Goal: Transaction & Acquisition: Purchase product/service

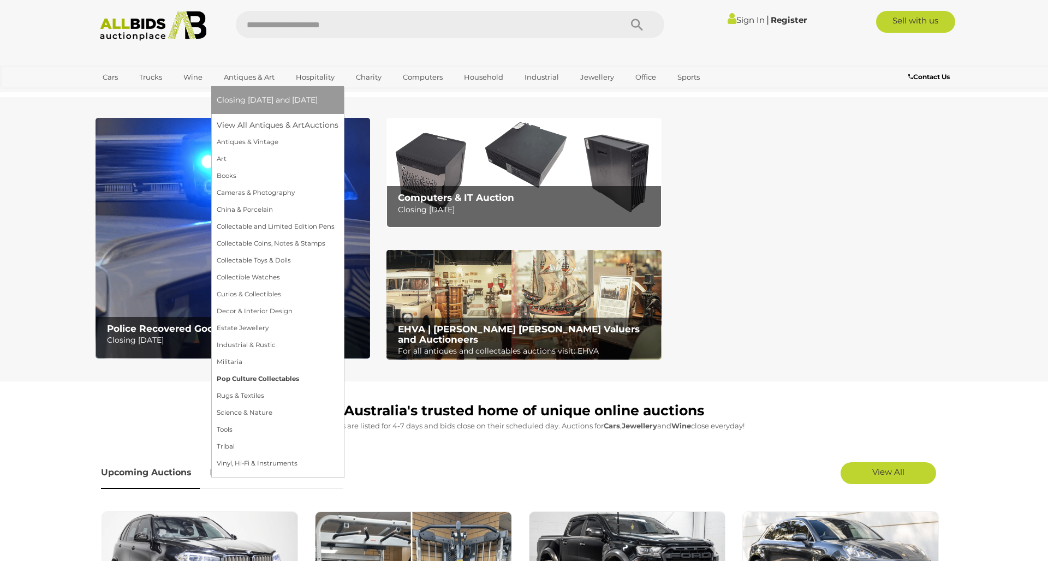
click at [244, 383] on link "Pop Culture Collectables" at bounding box center [278, 379] width 122 height 17
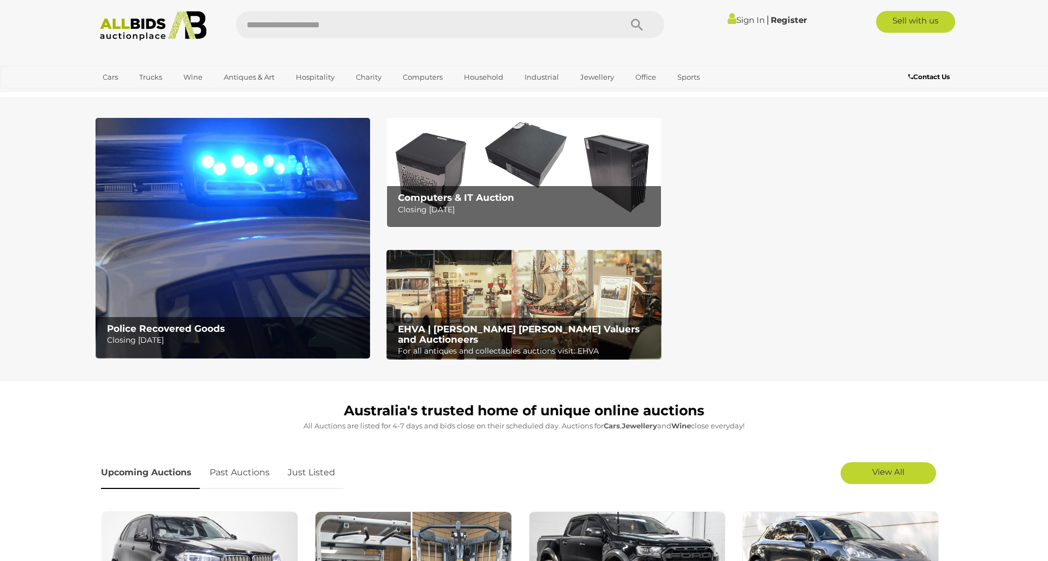
click at [308, 34] on input "text" at bounding box center [423, 24] width 374 height 27
type input "*"
type input "*******"
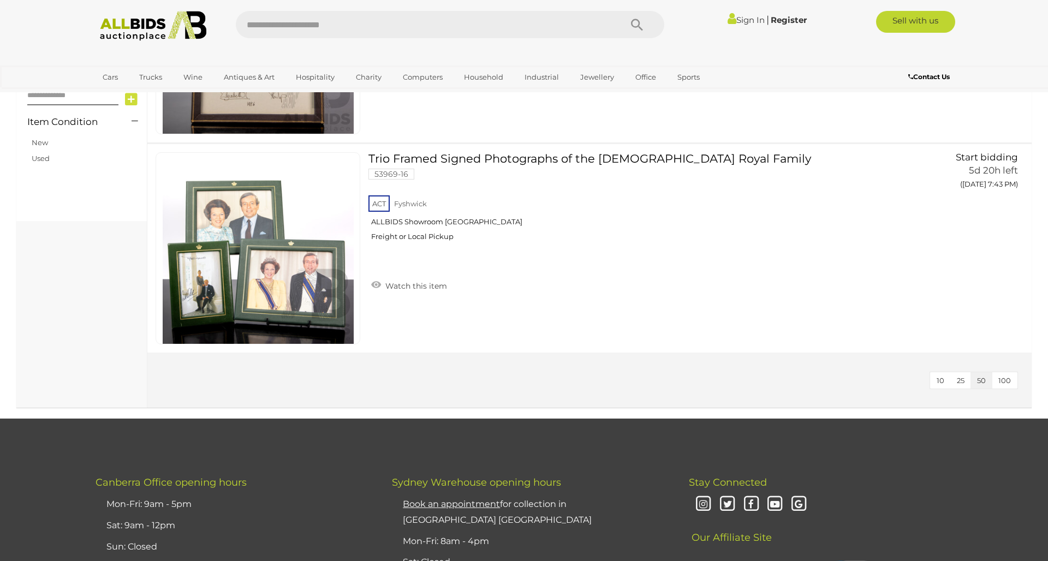
scroll to position [902, 0]
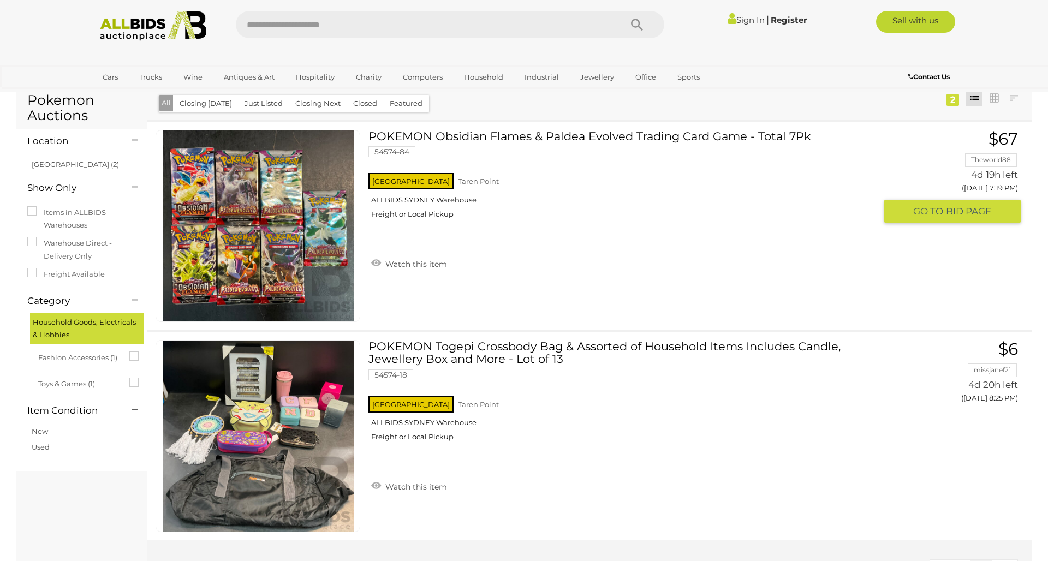
scroll to position [27, 0]
click at [303, 220] on link at bounding box center [258, 225] width 205 height 192
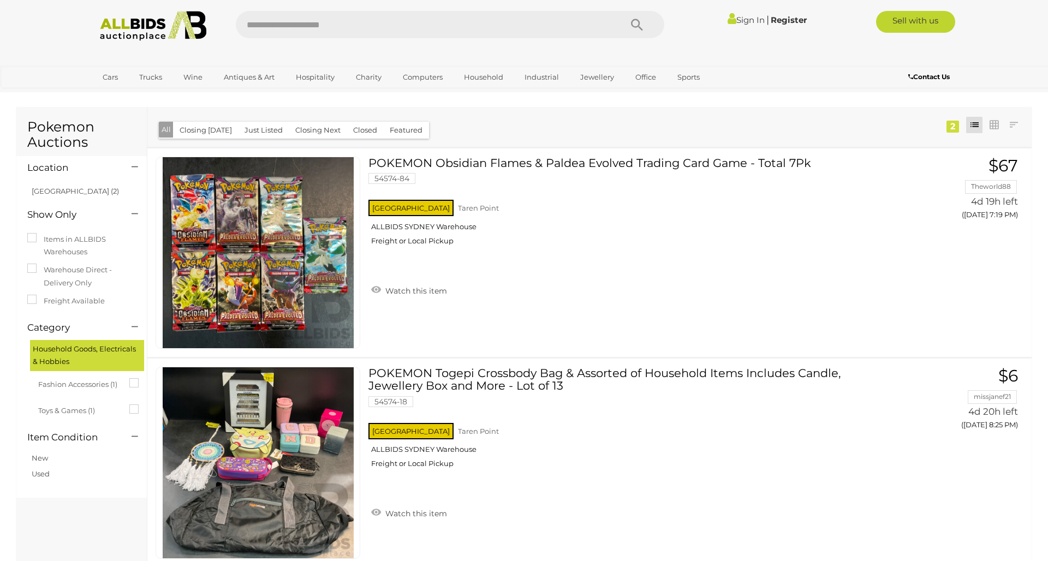
scroll to position [0, 0]
click at [305, 37] on input "text" at bounding box center [423, 24] width 374 height 27
type input "******"
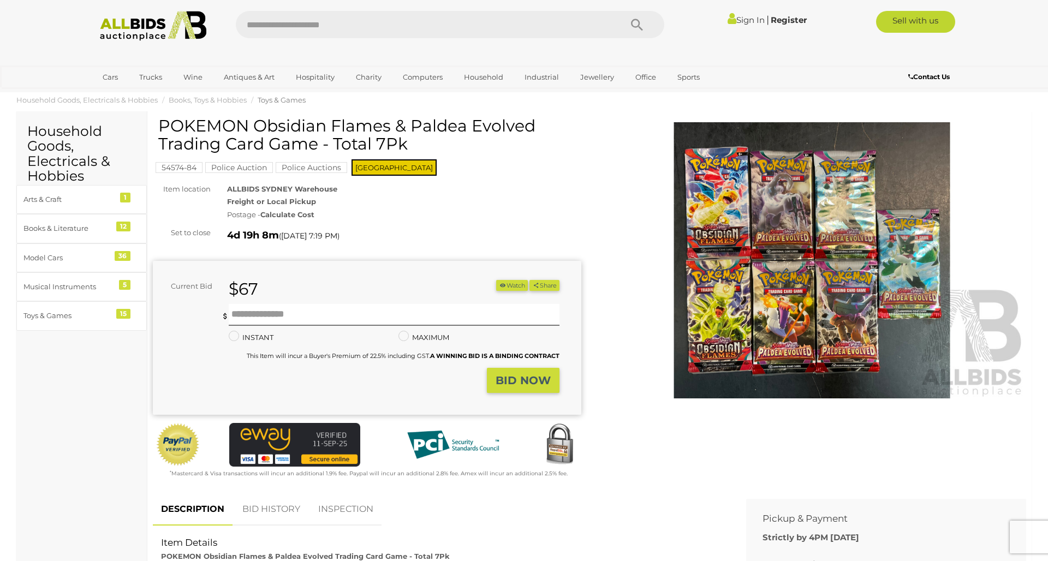
scroll to position [17, 0]
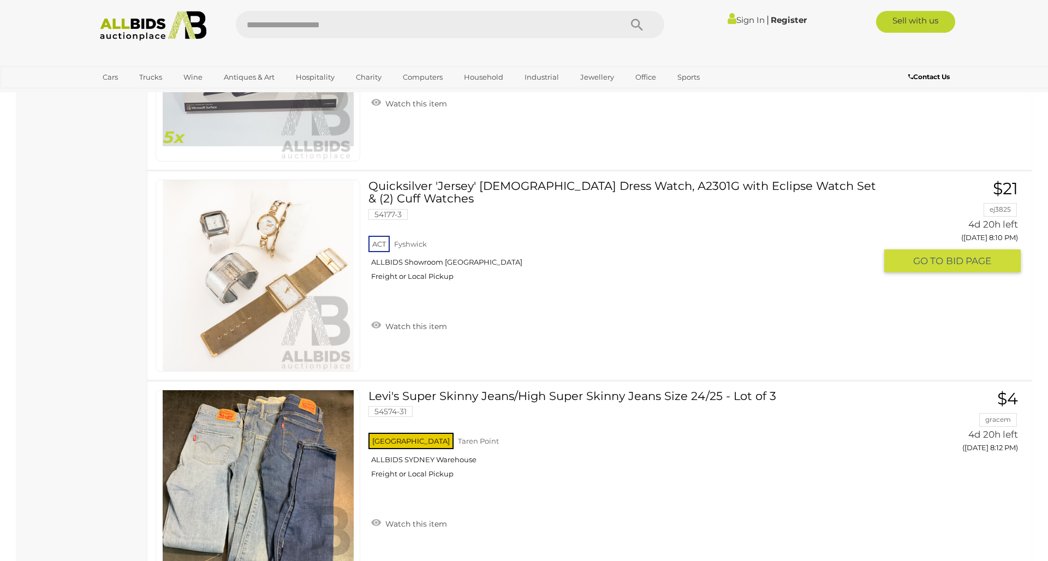
scroll to position [5224, 0]
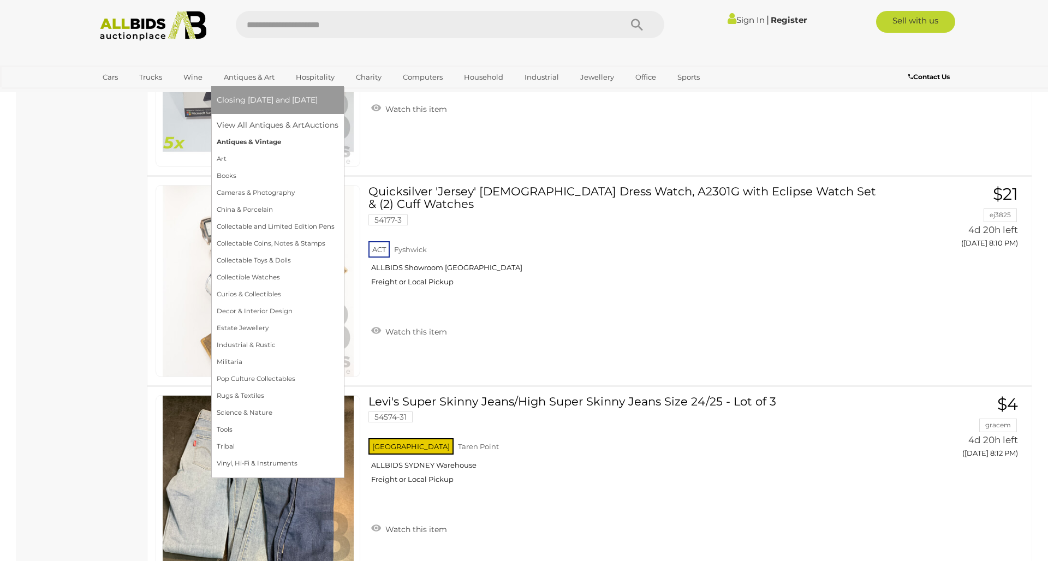
click at [261, 140] on link "Antiques & Vintage" at bounding box center [278, 142] width 122 height 17
click at [278, 228] on link "Collectable and Limited Edition Pens" at bounding box center [278, 226] width 123 height 17
click at [278, 244] on link "Collectable Coins, Notes & Stamps" at bounding box center [278, 243] width 122 height 17
click at [272, 278] on link "Collectible Watches" at bounding box center [278, 277] width 122 height 17
click at [272, 294] on link "Curios & Collectibles" at bounding box center [278, 294] width 122 height 17
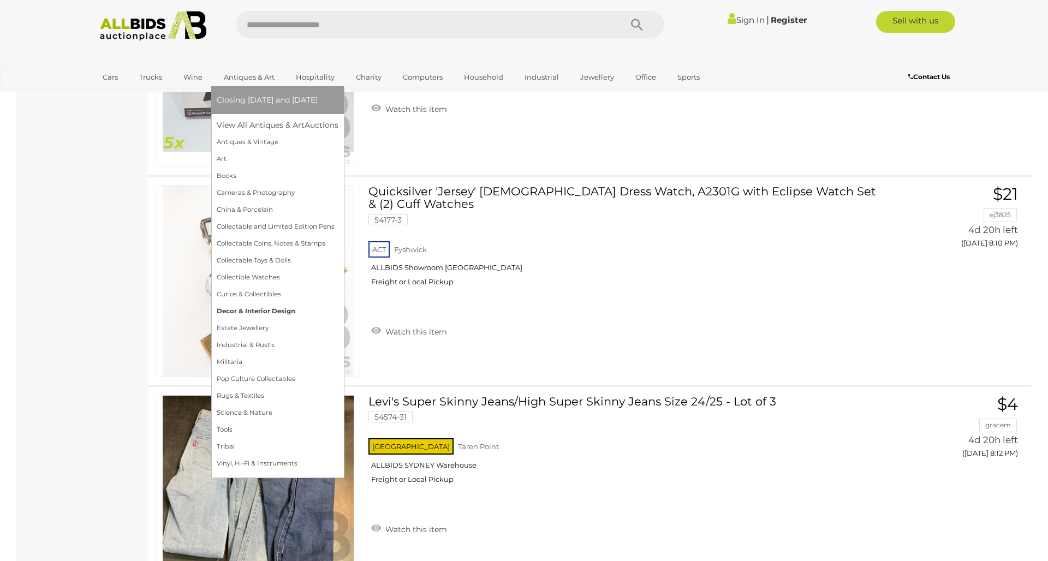
click at [274, 312] on link "Decor & Interior Design" at bounding box center [278, 311] width 122 height 17
click at [266, 326] on link "Estate Jewellery" at bounding box center [278, 328] width 122 height 17
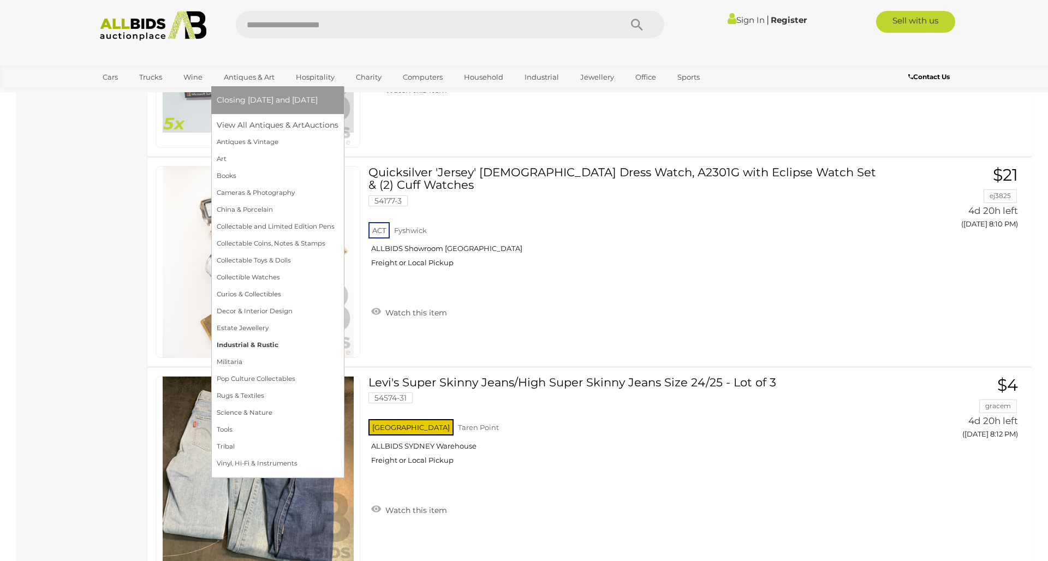
scroll to position [5252, 0]
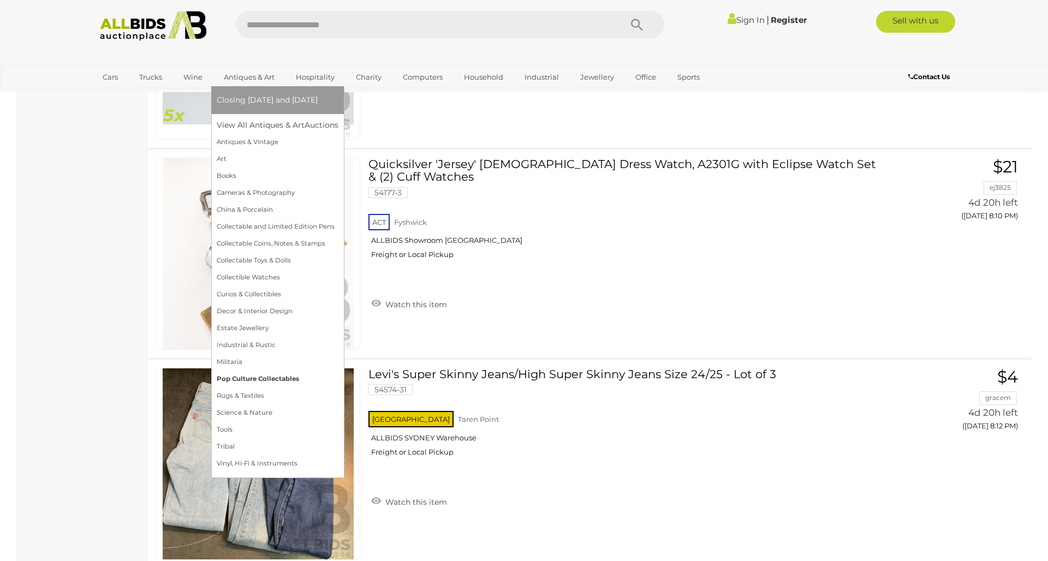
click at [277, 381] on link "Pop Culture Collectables" at bounding box center [278, 379] width 122 height 17
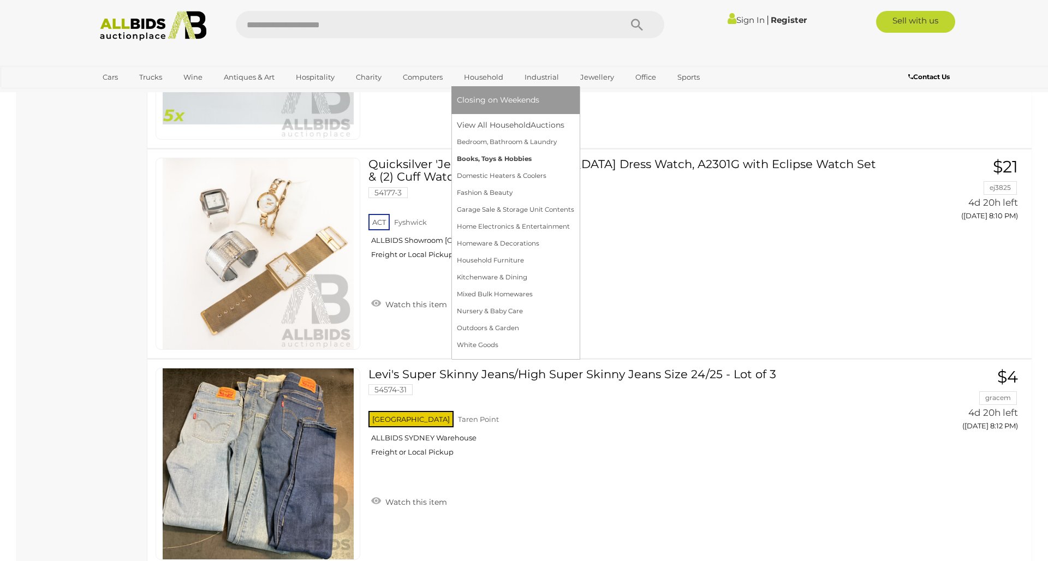
click at [497, 159] on link "Books, Toys & Hobbies" at bounding box center [515, 159] width 117 height 17
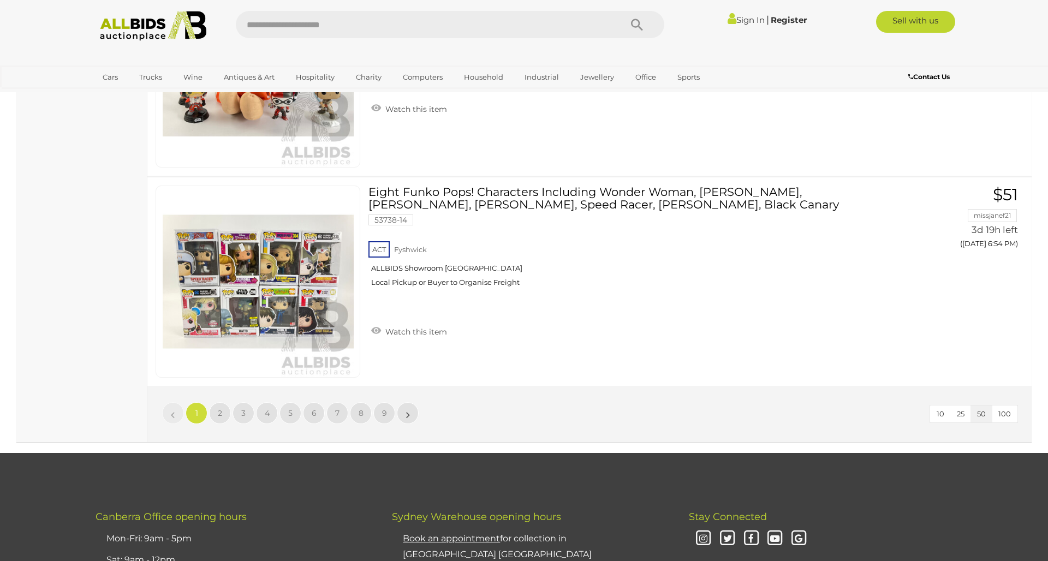
scroll to position [10600, 0]
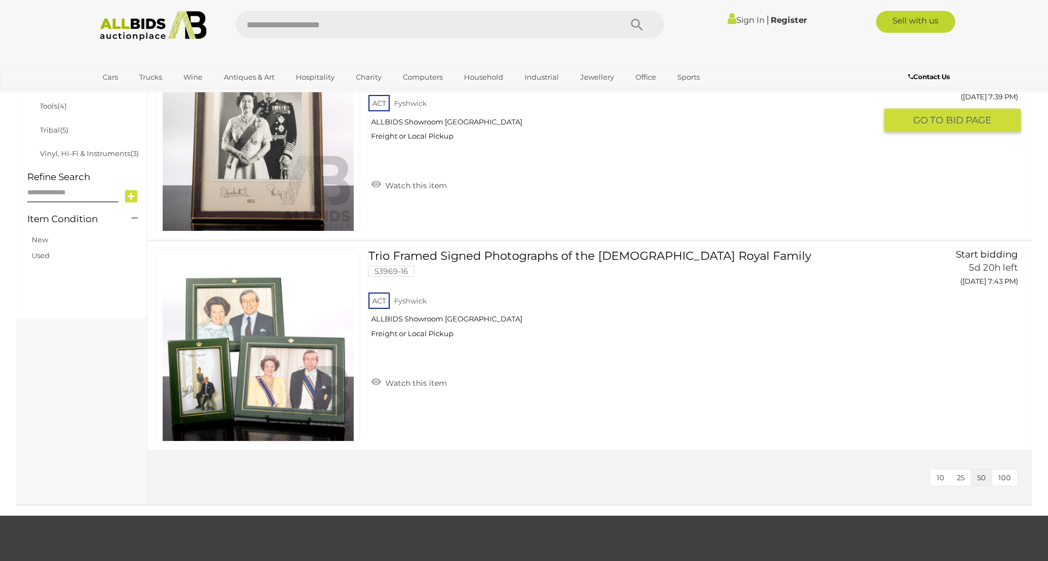
scroll to position [671, 0]
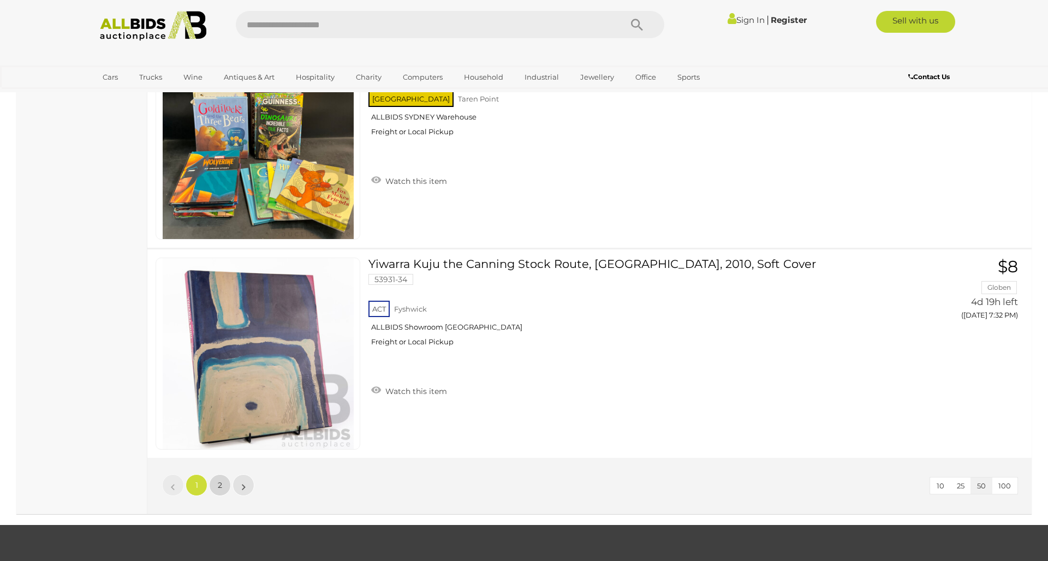
click at [223, 481] on link "2" at bounding box center [220, 485] width 22 height 22
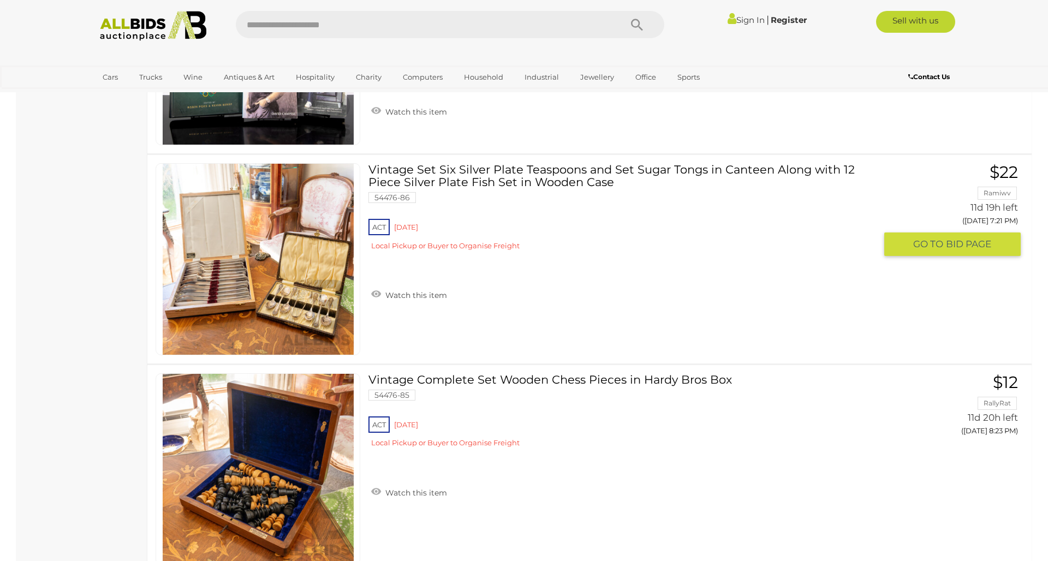
scroll to position [2839, 0]
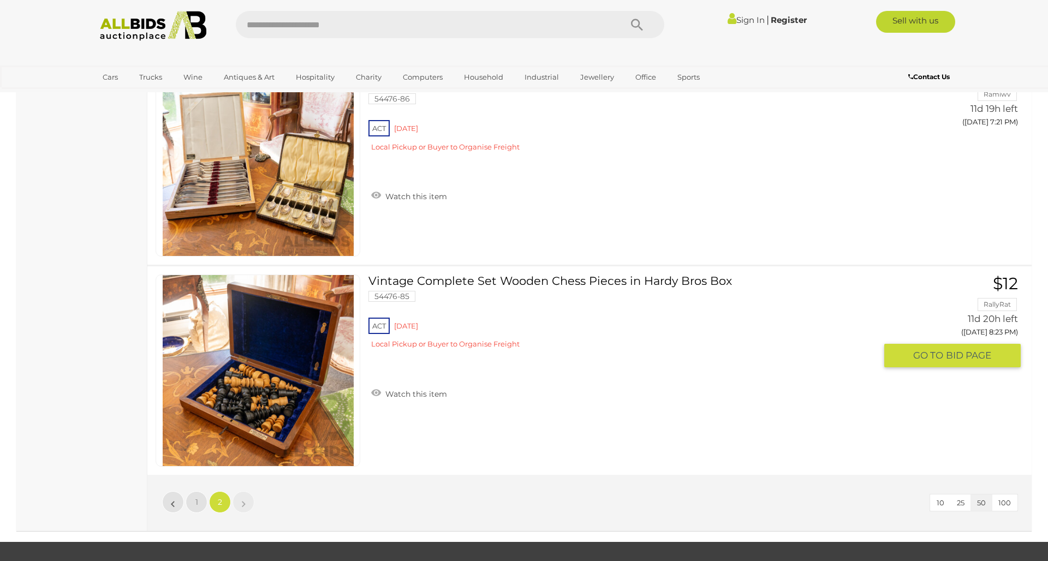
click at [150, 464] on div at bounding box center [257, 371] width 221 height 192
